Goal: Contribute content: Add original content to the website for others to see

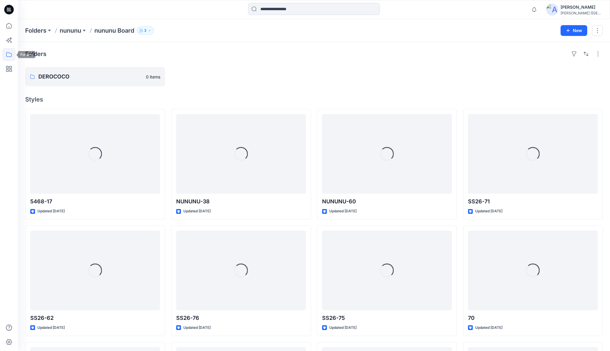
click at [12, 54] on icon at bounding box center [8, 54] width 13 height 13
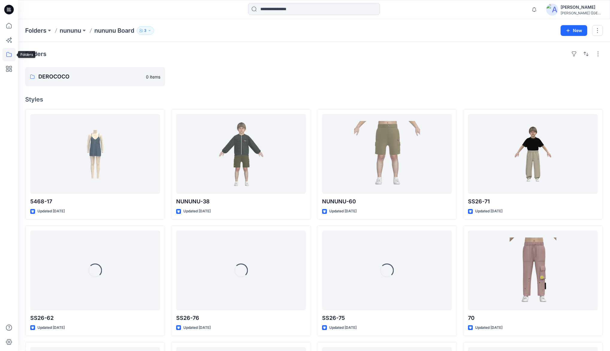
drag, startPoint x: 10, startPoint y: 55, endPoint x: 11, endPoint y: 47, distance: 8.0
click at [10, 54] on icon at bounding box center [8, 54] width 13 height 13
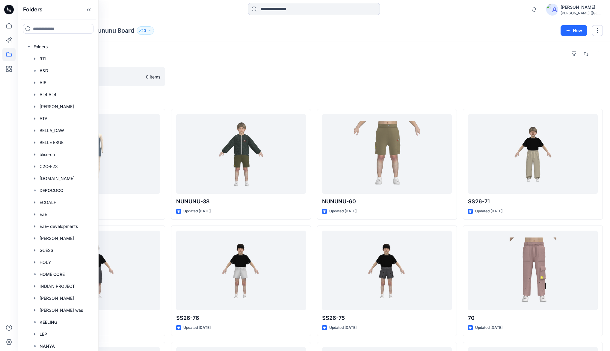
drag, startPoint x: 42, startPoint y: 27, endPoint x: 45, endPoint y: 37, distance: 10.8
click at [42, 27] on input at bounding box center [58, 29] width 70 height 10
type input "***"
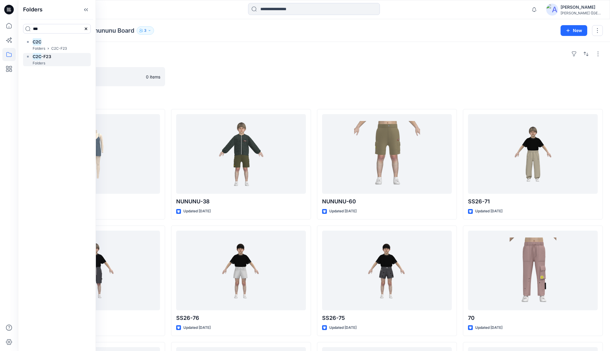
click at [49, 62] on div "Folders" at bounding box center [38, 63] width 26 height 6
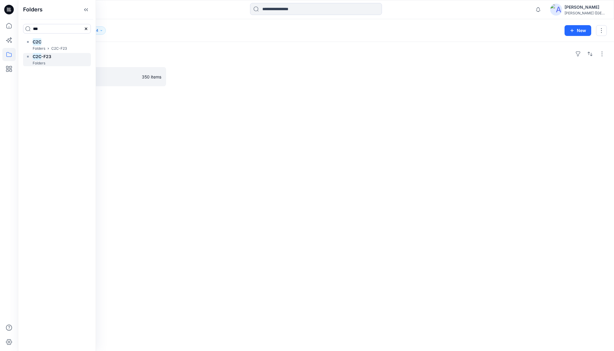
click at [54, 59] on div "C2C -F23 Folders" at bounding box center [57, 59] width 68 height 13
click at [91, 10] on icon at bounding box center [86, 10] width 10 height 10
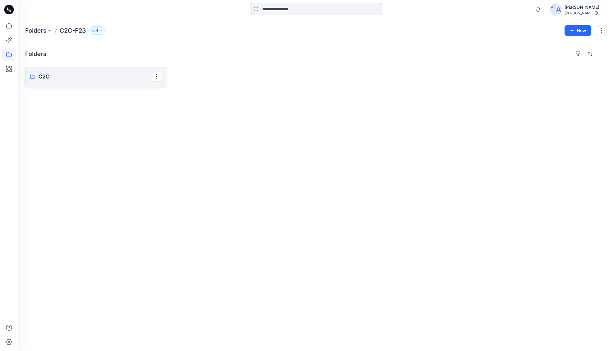
click at [75, 68] on link "C2C" at bounding box center [95, 76] width 141 height 19
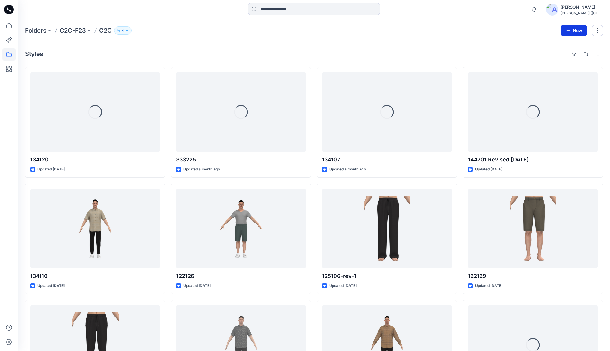
click at [571, 31] on button "New" at bounding box center [574, 30] width 27 height 11
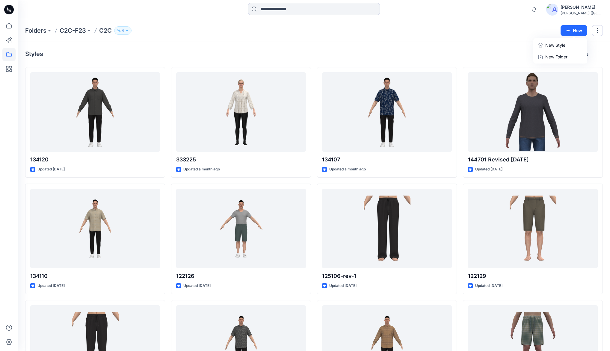
click at [554, 46] on p "New Style" at bounding box center [555, 45] width 20 height 7
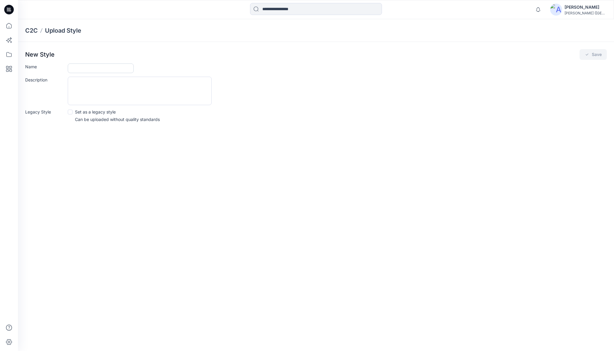
click at [83, 67] on input "Name" at bounding box center [101, 69] width 66 height 10
type input "******"
click at [590, 55] on button "Save" at bounding box center [592, 54] width 27 height 11
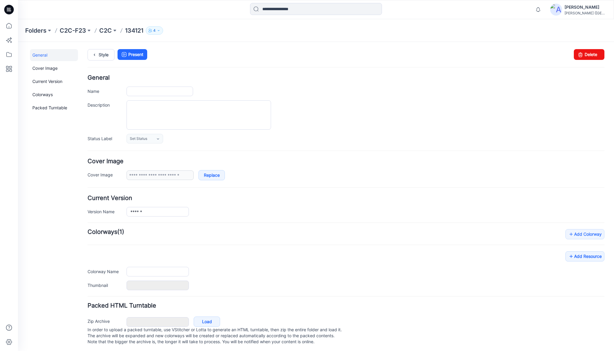
type input "******"
type input "**********"
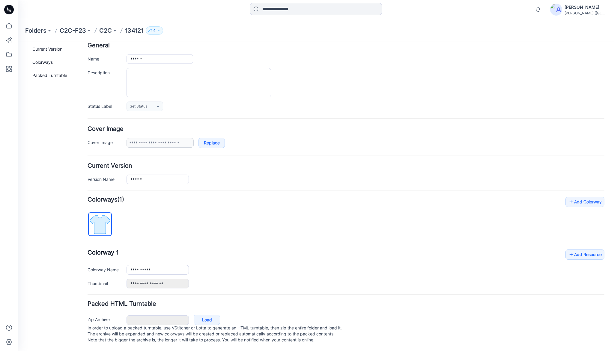
scroll to position [37, 0]
click at [587, 250] on link "Add Resource" at bounding box center [584, 255] width 39 height 10
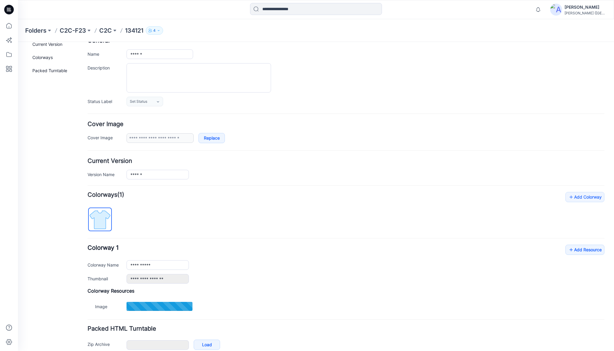
type input "********"
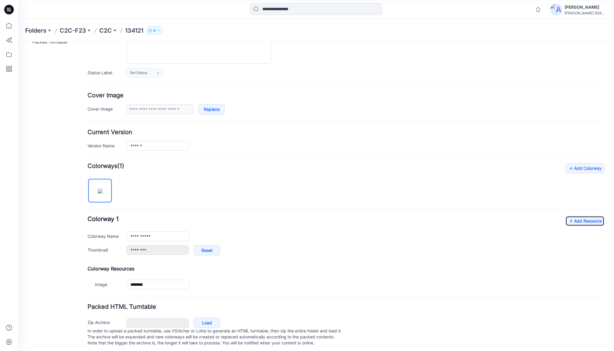
scroll to position [74, 0]
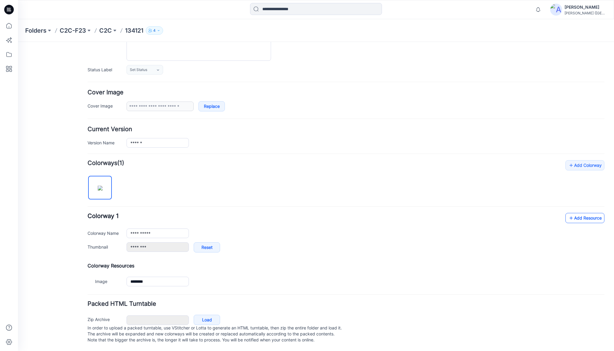
click at [576, 213] on link "Add Resource" at bounding box center [584, 218] width 39 height 10
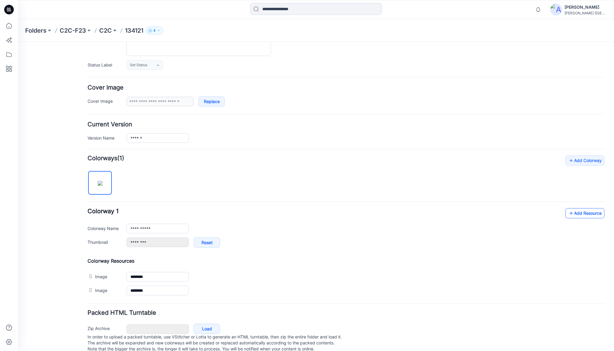
click at [580, 214] on link "Add Resource" at bounding box center [584, 213] width 39 height 10
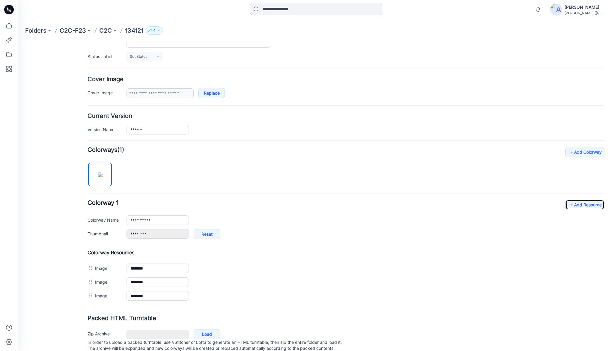
scroll to position [101, 0]
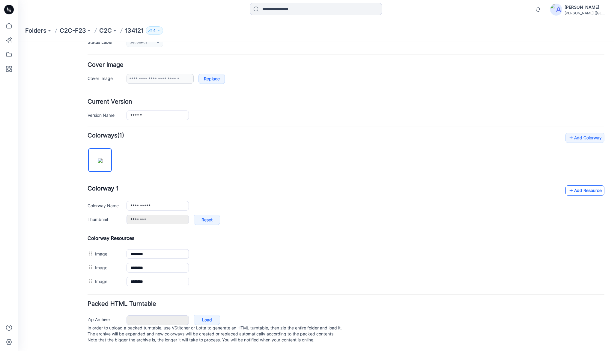
click at [575, 187] on link "Add Resource" at bounding box center [584, 190] width 39 height 10
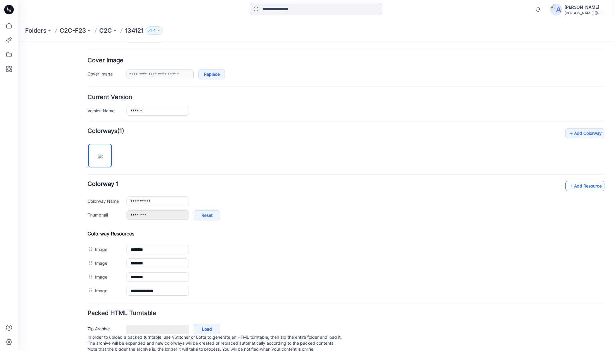
click at [572, 187] on link "Add Resource" at bounding box center [584, 186] width 39 height 10
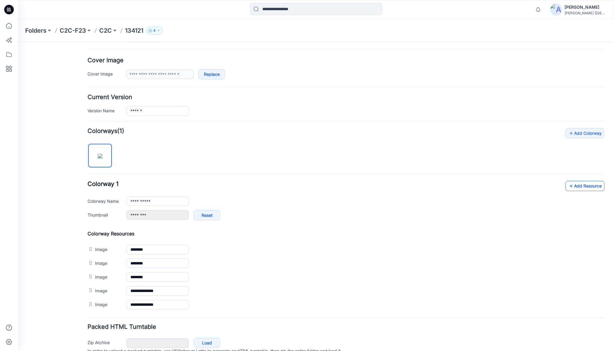
click at [586, 186] on link "Add Resource" at bounding box center [584, 186] width 39 height 10
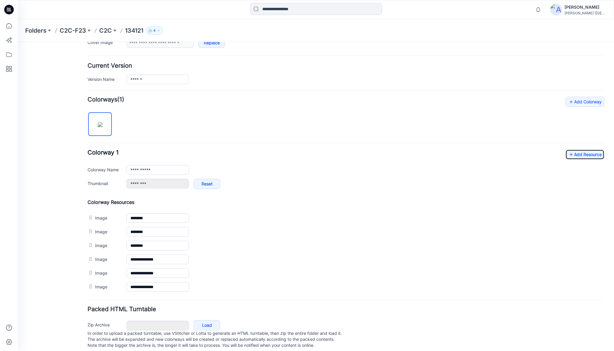
scroll to position [142, 0]
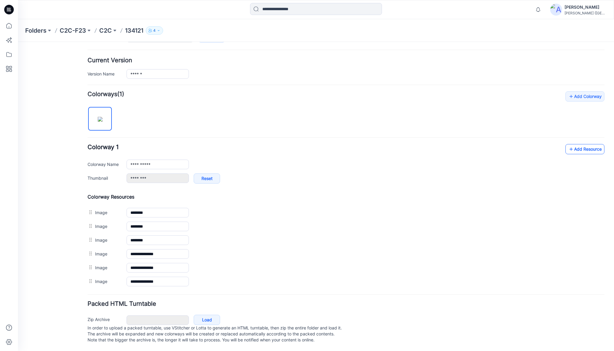
click at [584, 145] on link "Add Resource" at bounding box center [584, 149] width 39 height 10
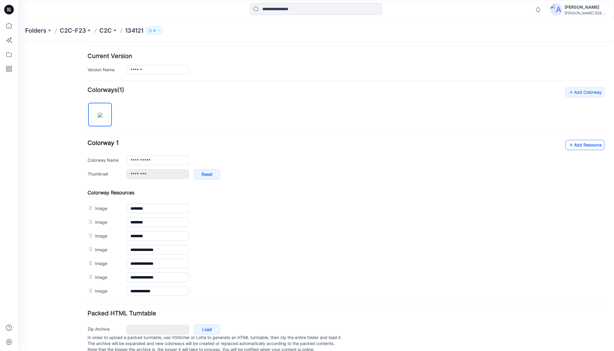
click at [585, 145] on link "Add Resource" at bounding box center [584, 145] width 39 height 10
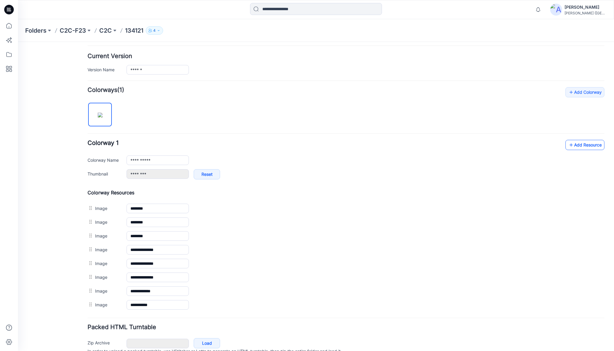
click at [589, 145] on link "Add Resource" at bounding box center [584, 145] width 39 height 10
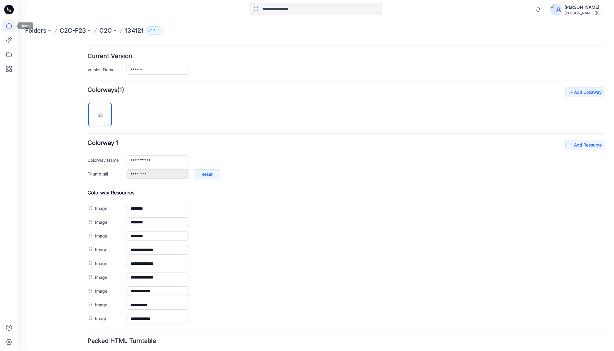
click at [11, 27] on icon at bounding box center [8, 25] width 5 height 5
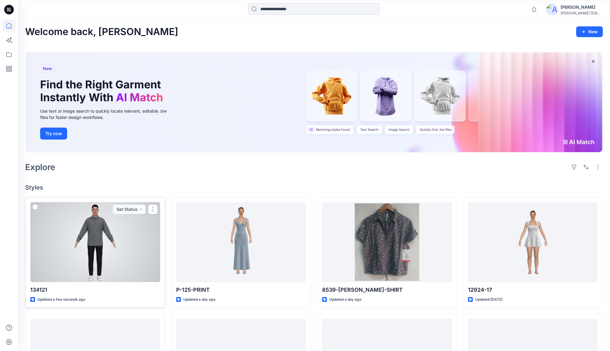
click at [84, 230] on div at bounding box center [95, 242] width 130 height 80
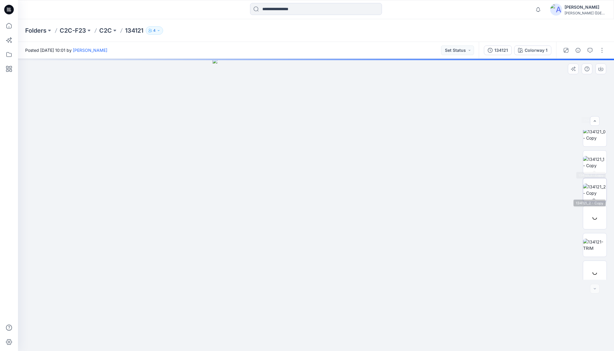
scroll to position [95, 0]
drag, startPoint x: 343, startPoint y: 169, endPoint x: 346, endPoint y: 229, distance: 59.4
drag, startPoint x: 322, startPoint y: 169, endPoint x: 317, endPoint y: 218, distance: 49.4
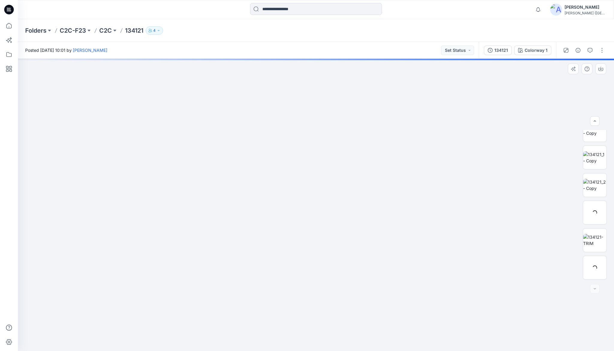
drag, startPoint x: 315, startPoint y: 180, endPoint x: 319, endPoint y: 200, distance: 20.2
drag, startPoint x: 322, startPoint y: 169, endPoint x: 324, endPoint y: 212, distance: 43.2
drag, startPoint x: 332, startPoint y: 157, endPoint x: 327, endPoint y: 226, distance: 68.8
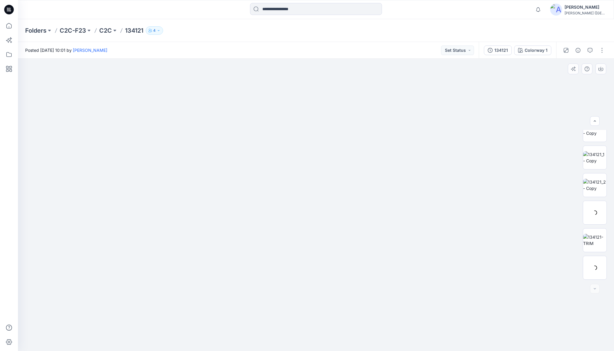
drag, startPoint x: 316, startPoint y: 157, endPoint x: 316, endPoint y: 168, distance: 11.4
drag, startPoint x: 322, startPoint y: 196, endPoint x: 319, endPoint y: 210, distance: 14.2
click at [319, 210] on img at bounding box center [315, 21] width 1109 height 659
drag, startPoint x: 318, startPoint y: 153, endPoint x: 322, endPoint y: 180, distance: 26.9
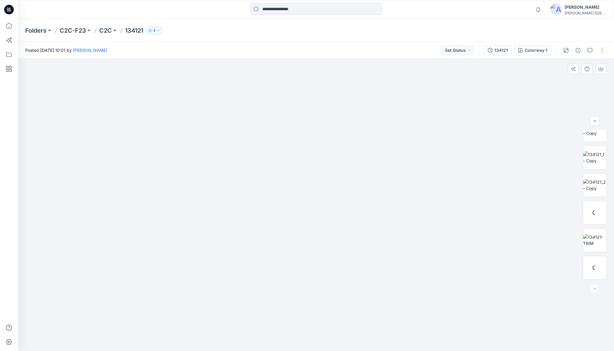
click at [321, 187] on img at bounding box center [309, 56] width 1109 height 590
drag, startPoint x: 319, startPoint y: 213, endPoint x: 320, endPoint y: 137, distance: 76.4
drag, startPoint x: 312, startPoint y: 219, endPoint x: 313, endPoint y: 163, distance: 56.1
drag, startPoint x: 314, startPoint y: 212, endPoint x: 302, endPoint y: 236, distance: 26.5
drag, startPoint x: 308, startPoint y: 173, endPoint x: 308, endPoint y: 214, distance: 40.7
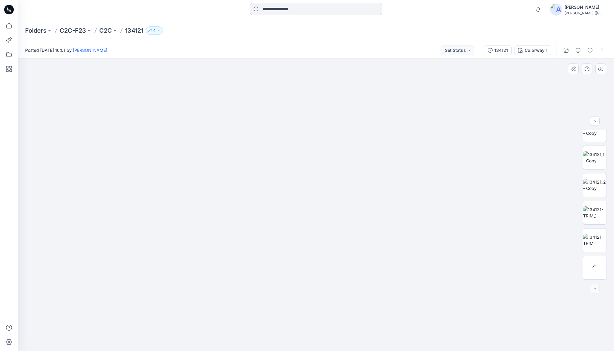
drag, startPoint x: 312, startPoint y: 191, endPoint x: 307, endPoint y: 234, distance: 43.7
click at [593, 238] on img at bounding box center [594, 240] width 23 height 13
click at [597, 267] on img at bounding box center [594, 268] width 23 height 13
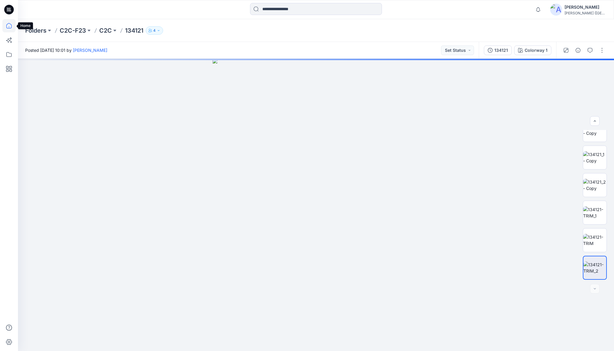
click at [9, 27] on icon at bounding box center [9, 26] width 0 height 1
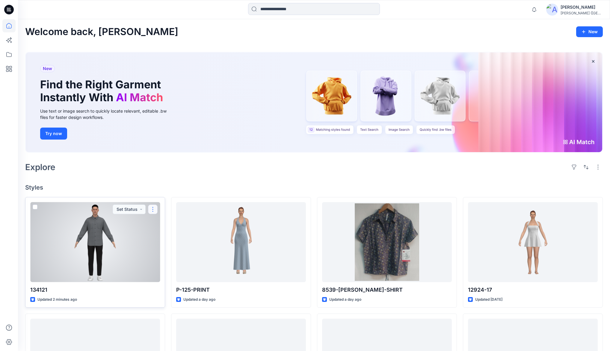
click at [155, 210] on button "button" at bounding box center [153, 210] width 10 height 10
click at [175, 254] on p "Duplicate to..." at bounding box center [173, 256] width 27 height 6
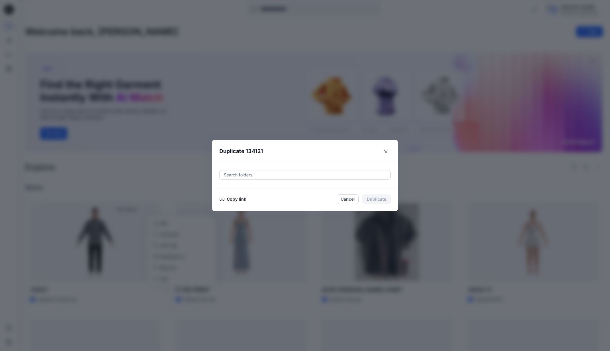
click at [239, 200] on button "Copy link" at bounding box center [232, 199] width 27 height 7
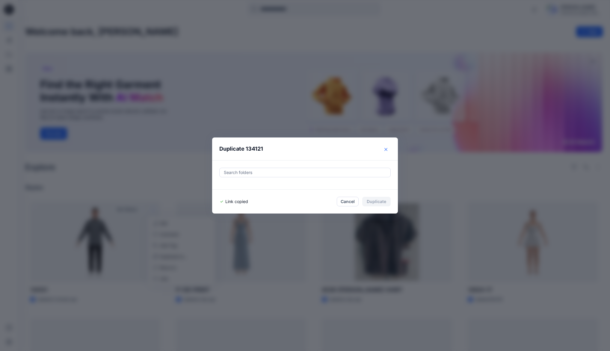
click at [387, 152] on button "Close" at bounding box center [386, 150] width 10 height 10
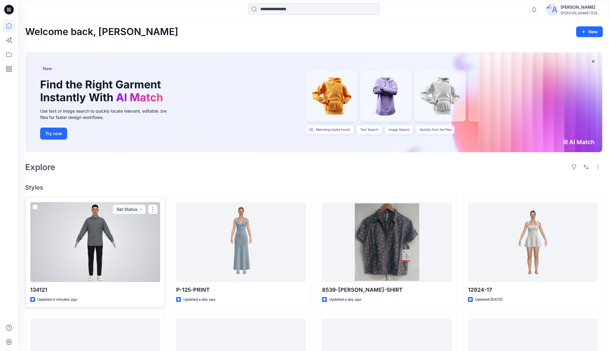
click at [105, 228] on div at bounding box center [95, 242] width 130 height 80
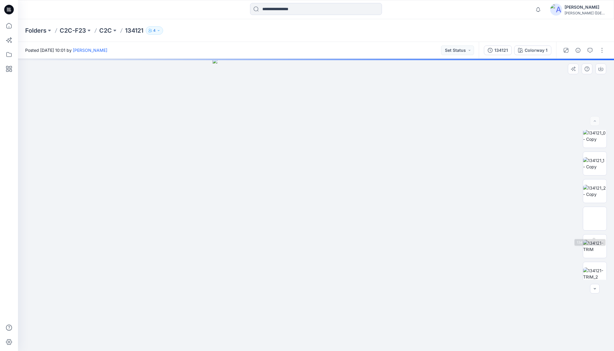
scroll to position [95, 0]
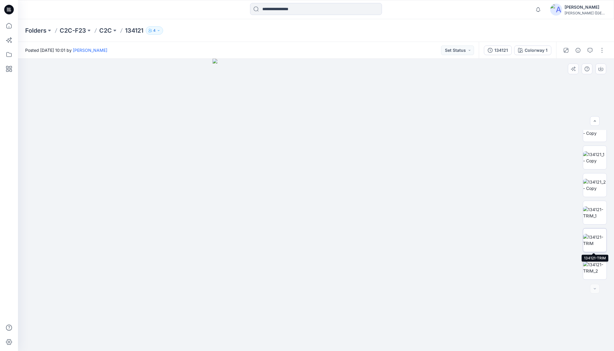
click at [592, 243] on img at bounding box center [594, 240] width 23 height 13
drag, startPoint x: 365, startPoint y: 247, endPoint x: 368, endPoint y: 217, distance: 30.4
click at [368, 217] on img at bounding box center [315, 205] width 207 height 292
drag, startPoint x: 355, startPoint y: 252, endPoint x: 353, endPoint y: 141, distance: 110.9
drag, startPoint x: 366, startPoint y: 209, endPoint x: 352, endPoint y: 127, distance: 83.8
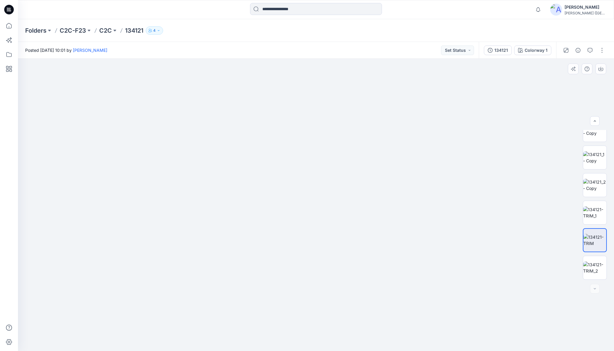
drag, startPoint x: 343, startPoint y: 138, endPoint x: 342, endPoint y: 134, distance: 3.8
drag, startPoint x: 355, startPoint y: 188, endPoint x: 343, endPoint y: 139, distance: 50.3
click at [11, 27] on icon at bounding box center [8, 25] width 13 height 13
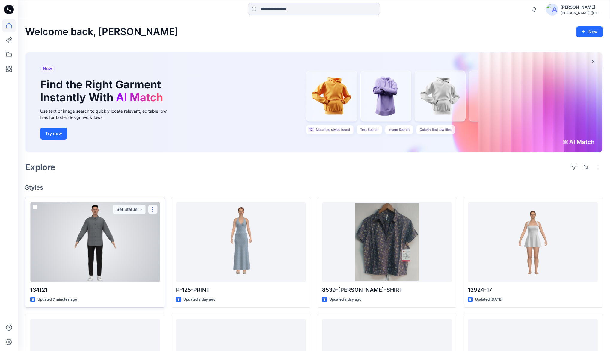
click at [154, 210] on button "button" at bounding box center [153, 210] width 10 height 10
click at [167, 223] on p "Edit" at bounding box center [163, 223] width 7 height 6
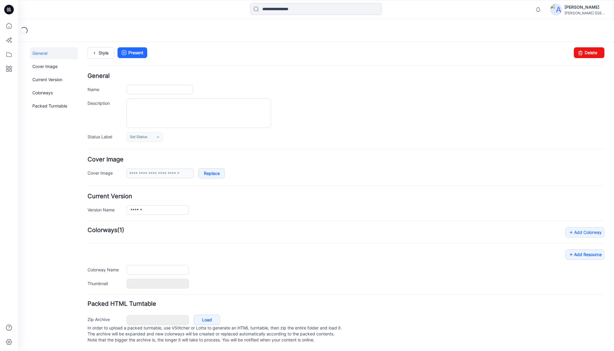
scroll to position [6, 0]
type input "******"
type input "**********"
type input "********"
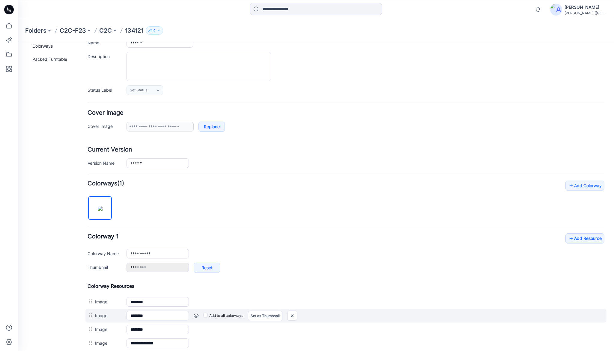
scroll to position [150, 0]
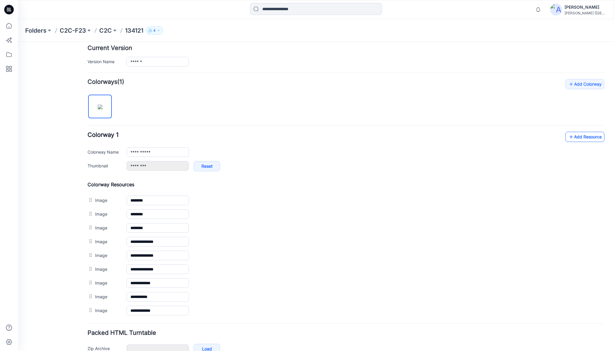
click at [583, 136] on link "Add Resource" at bounding box center [584, 137] width 39 height 10
click at [8, 27] on icon at bounding box center [8, 25] width 13 height 13
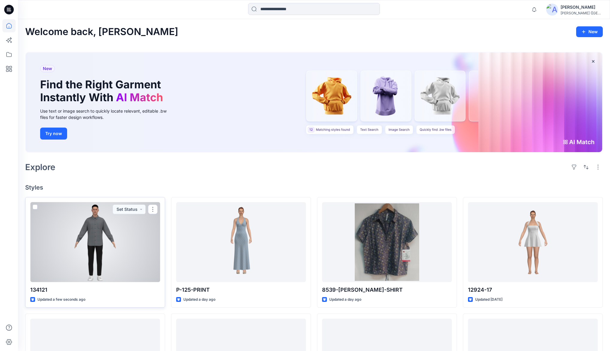
click at [111, 232] on div at bounding box center [95, 242] width 130 height 80
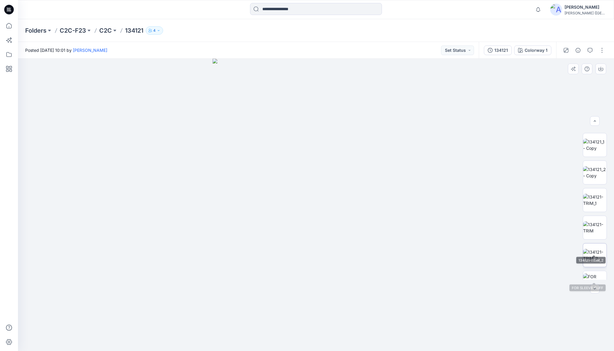
scroll to position [122, 0]
click at [596, 265] on img at bounding box center [594, 268] width 23 height 19
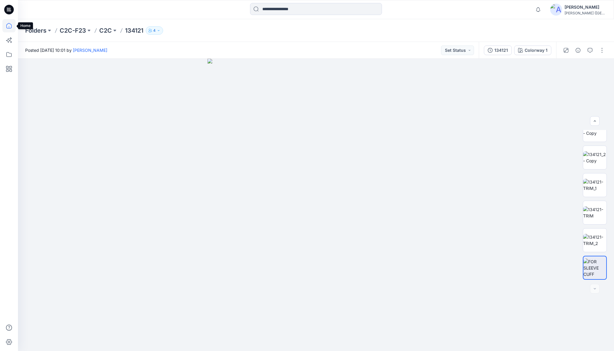
click at [9, 25] on icon at bounding box center [8, 25] width 13 height 13
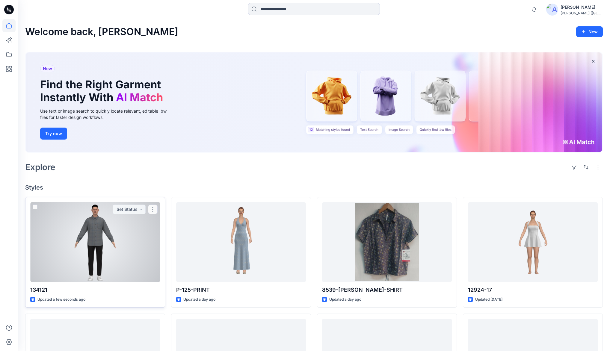
click at [115, 243] on div at bounding box center [95, 242] width 130 height 80
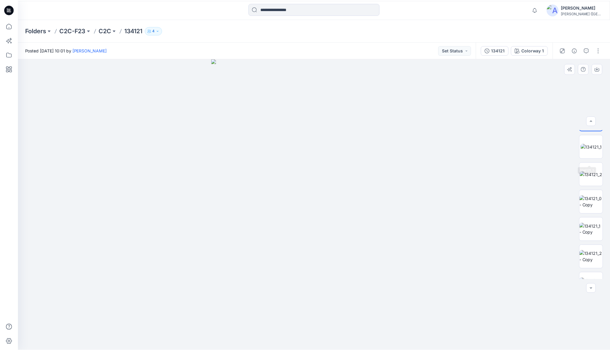
scroll to position [24, 0]
drag, startPoint x: 7, startPoint y: 27, endPoint x: 14, endPoint y: 41, distance: 15.8
click at [7, 27] on icon at bounding box center [8, 25] width 13 height 13
